Goal: Task Accomplishment & Management: Use online tool/utility

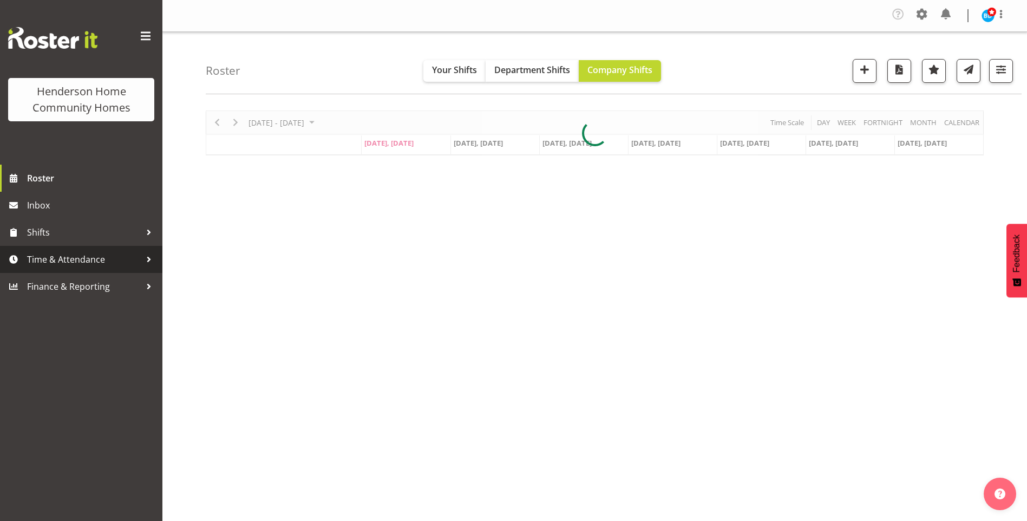
drag, startPoint x: 0, startPoint y: 0, endPoint x: 55, endPoint y: 264, distance: 269.9
click at [55, 264] on span "Time & Attendance" at bounding box center [84, 259] width 114 height 16
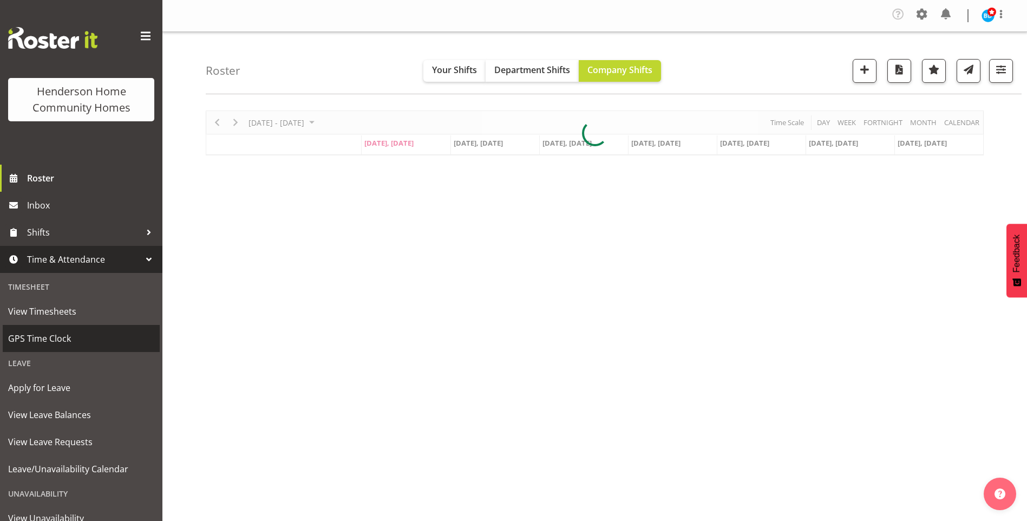
click at [51, 346] on span "GPS Time Clock" at bounding box center [81, 338] width 146 height 16
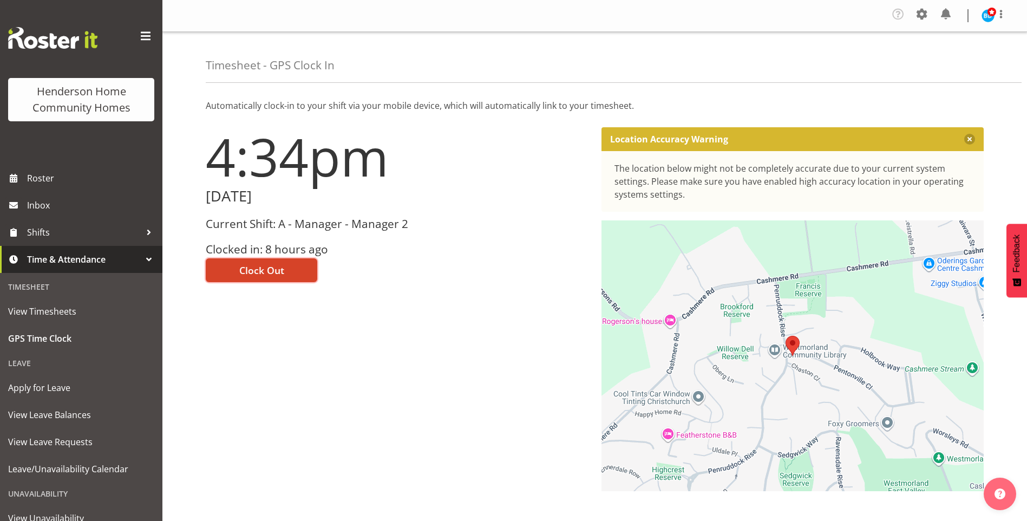
click at [239, 273] on span "Clock Out" at bounding box center [261, 270] width 45 height 14
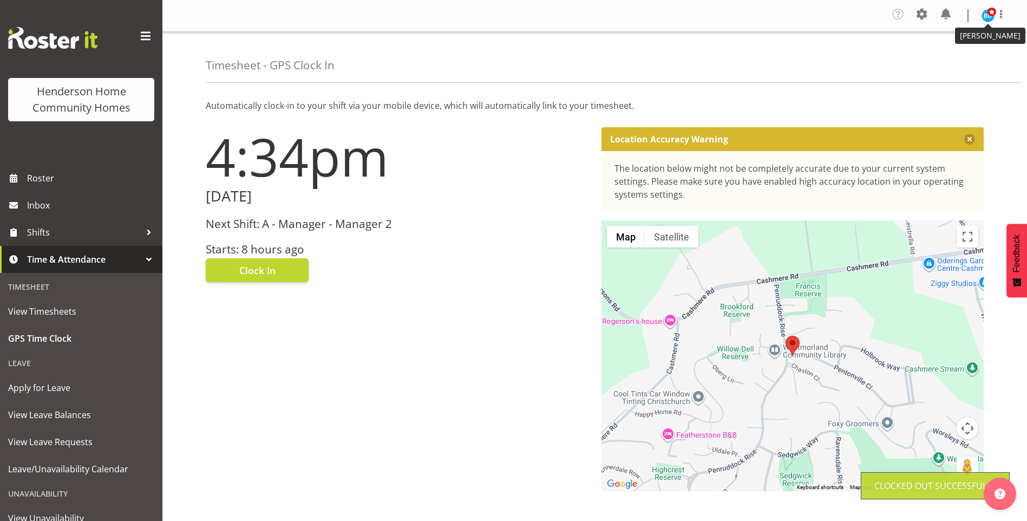
click at [987, 15] on img at bounding box center [988, 15] width 13 height 13
click at [959, 57] on link "Log Out" at bounding box center [956, 59] width 104 height 19
